Goal: Go to known website: Go to known website

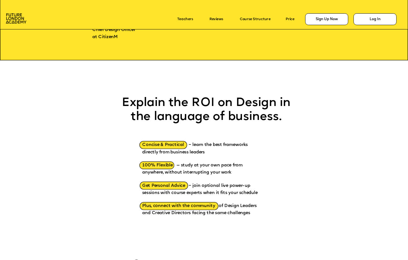
scroll to position [550, 0]
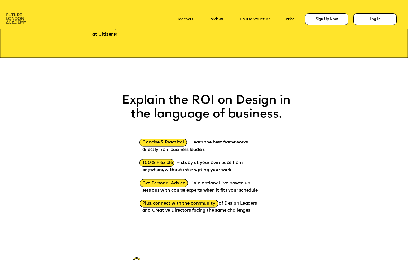
click at [19, 18] on img at bounding box center [16, 18] width 20 height 10
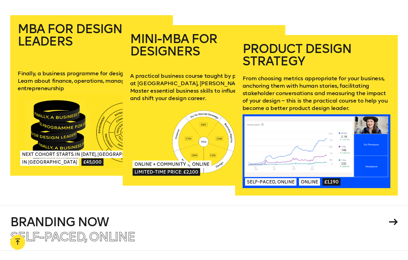
scroll to position [898, 0]
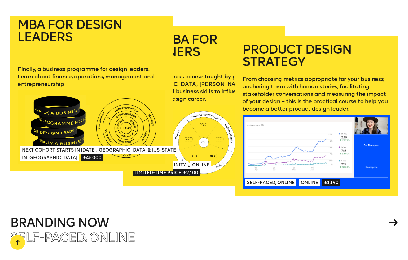
click at [77, 109] on div at bounding box center [92, 127] width 148 height 74
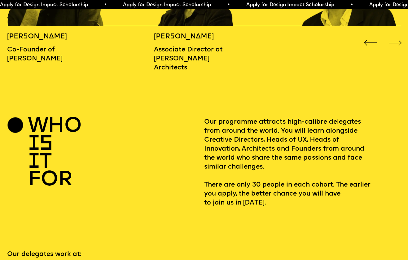
scroll to position [743, 0]
